Goal: Information Seeking & Learning: Learn about a topic

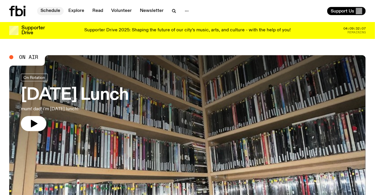
click at [56, 9] on link "Schedule" at bounding box center [50, 11] width 27 height 8
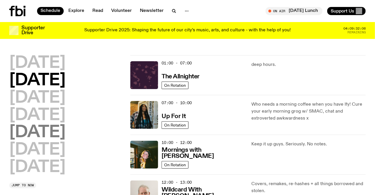
click at [35, 128] on h2 "[DATE]" at bounding box center [37, 132] width 56 height 16
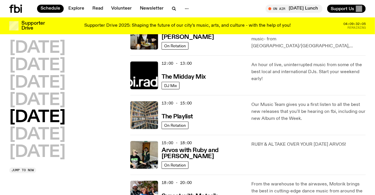
scroll to position [148, 0]
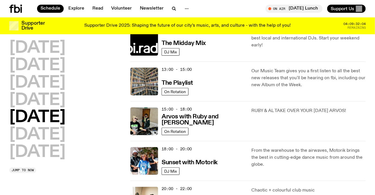
click at [58, 133] on h2 "[DATE]" at bounding box center [37, 135] width 56 height 16
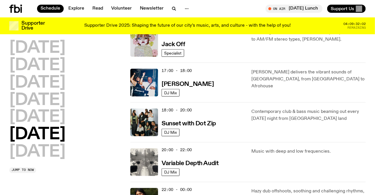
scroll to position [305, 0]
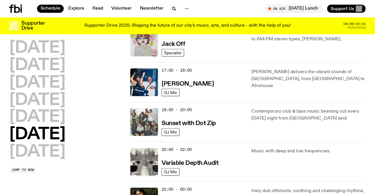
click at [150, 132] on img at bounding box center [144, 122] width 28 height 28
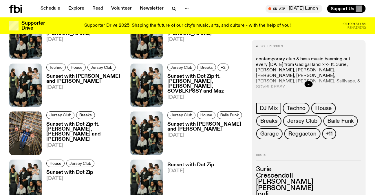
scroll to position [654, 0]
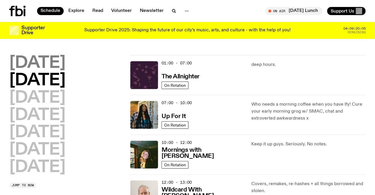
click at [43, 57] on h2 "[DATE]" at bounding box center [37, 63] width 56 height 16
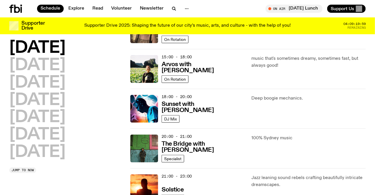
scroll to position [200, 0]
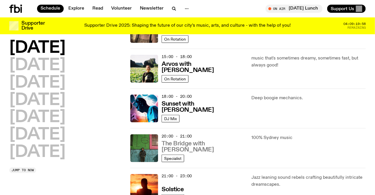
click at [181, 144] on h3 "The Bridge with [PERSON_NAME]" at bounding box center [203, 146] width 83 height 12
